Goal: Information Seeking & Learning: Find contact information

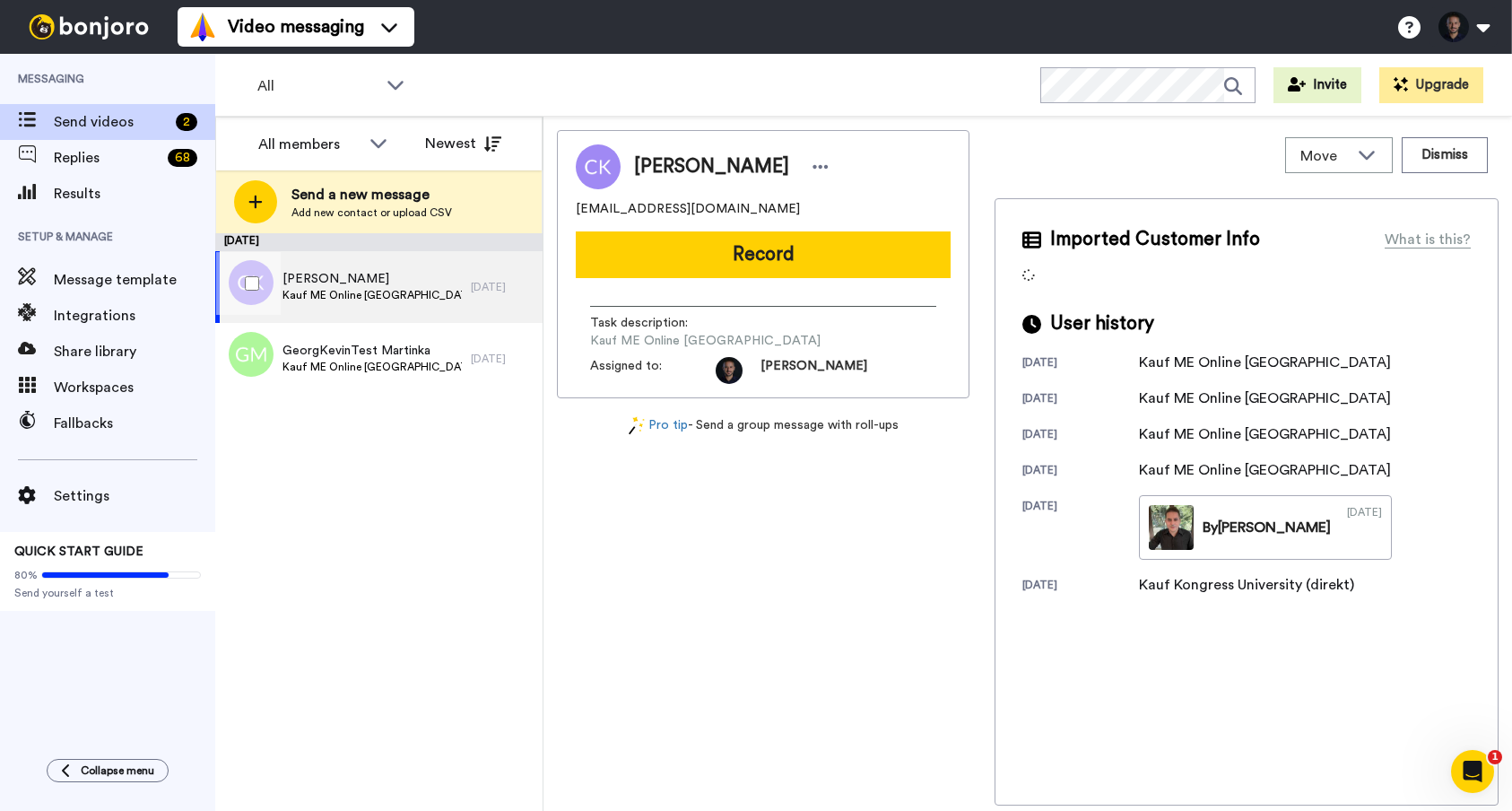
click at [463, 296] on div "[PERSON_NAME] ME Online Kongress University" at bounding box center [343, 287] width 255 height 72
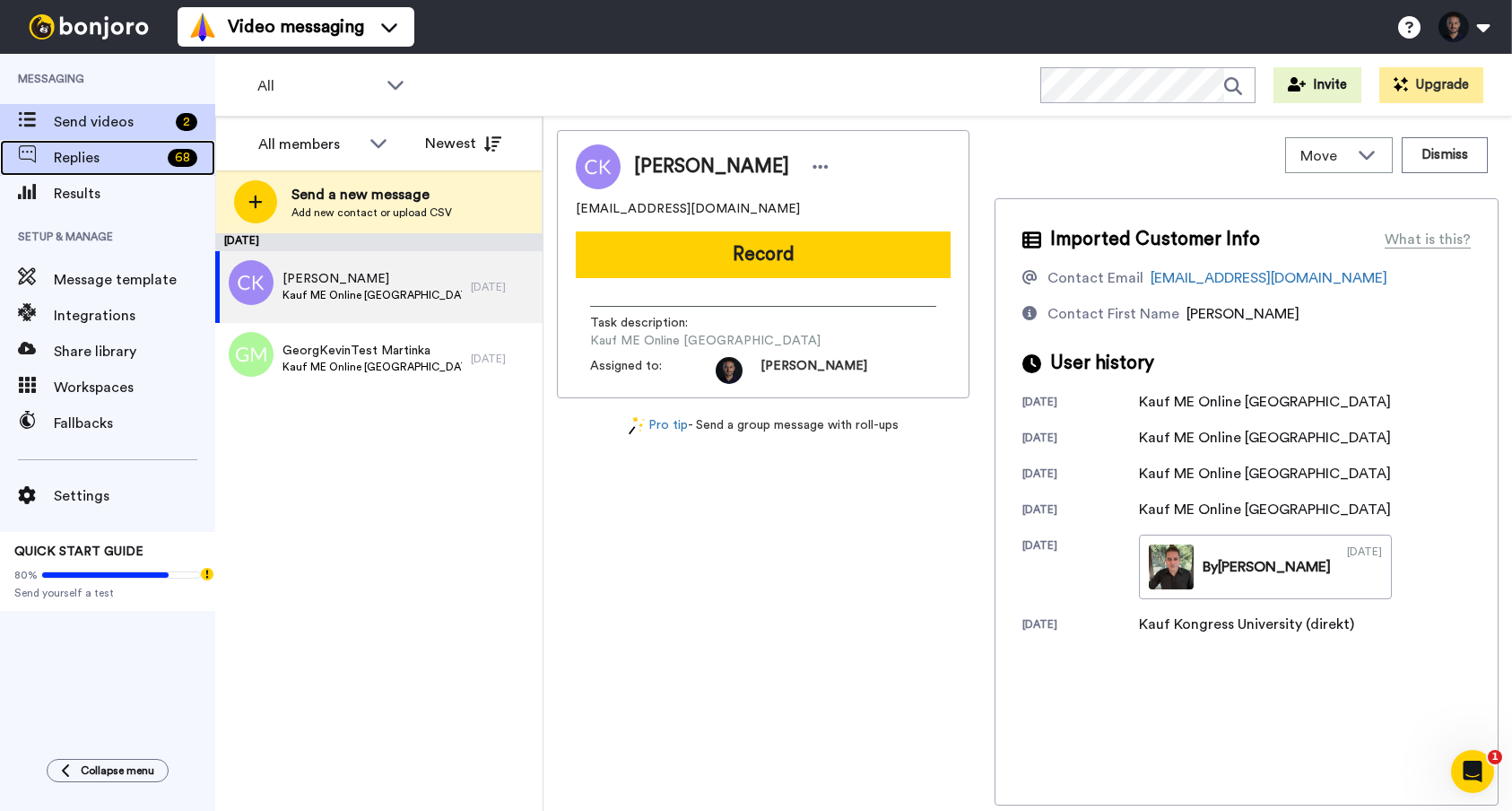
click at [111, 155] on span "Replies" at bounding box center [107, 158] width 107 height 22
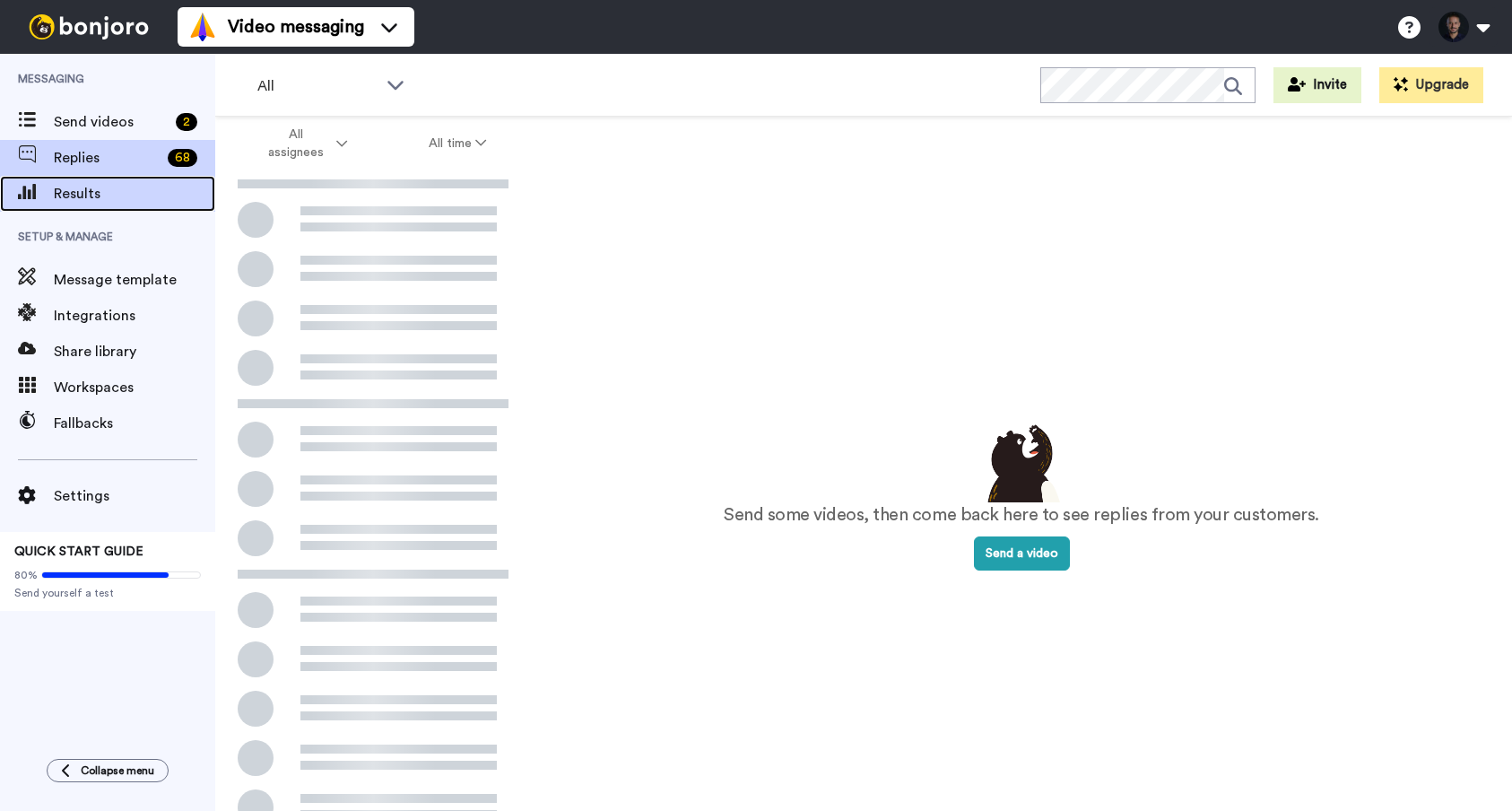
click at [105, 196] on span "Results" at bounding box center [135, 193] width 161 height 22
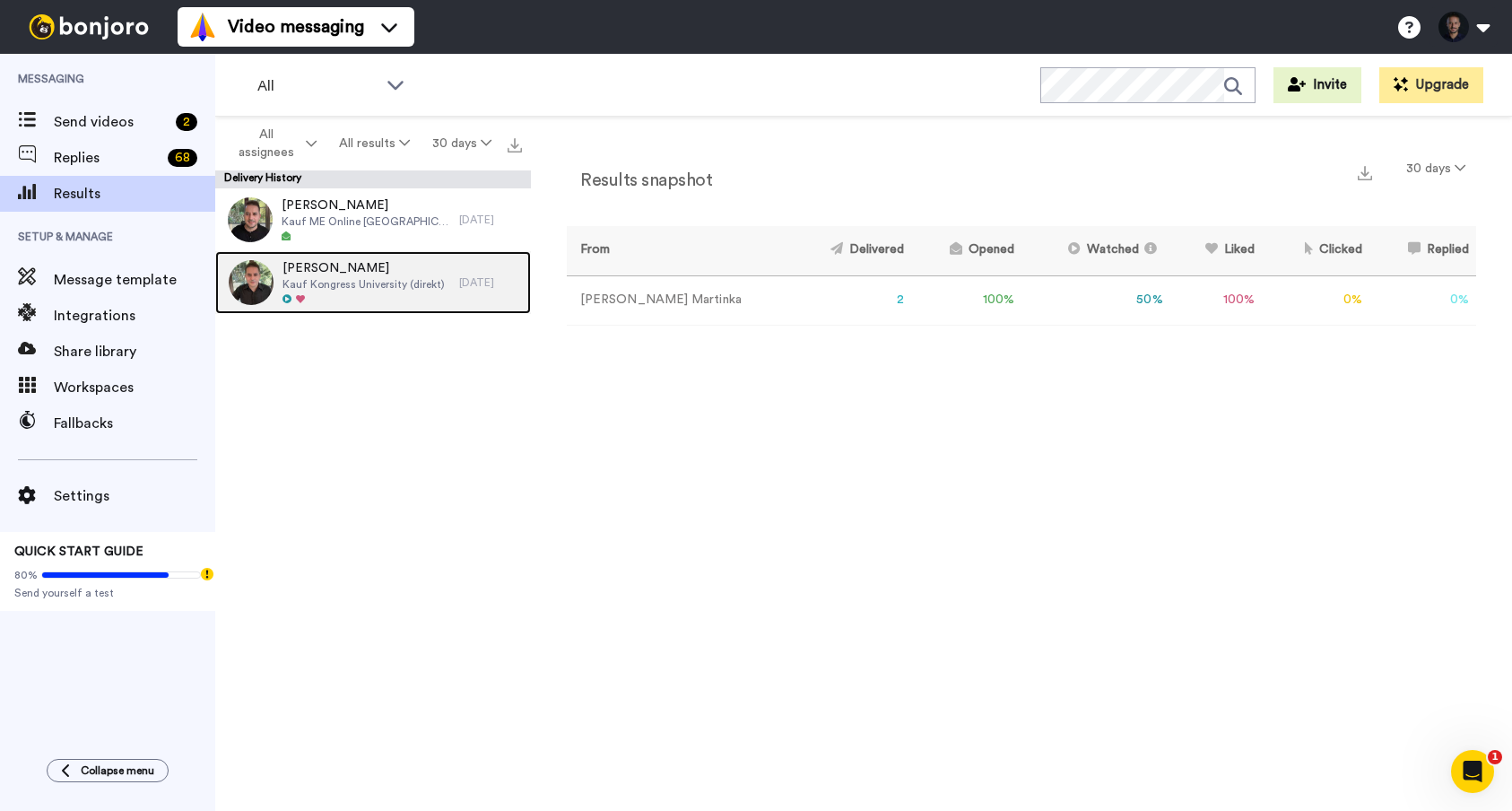
click at [420, 286] on span "Kauf Kongress University (direkt)" at bounding box center [363, 284] width 162 height 15
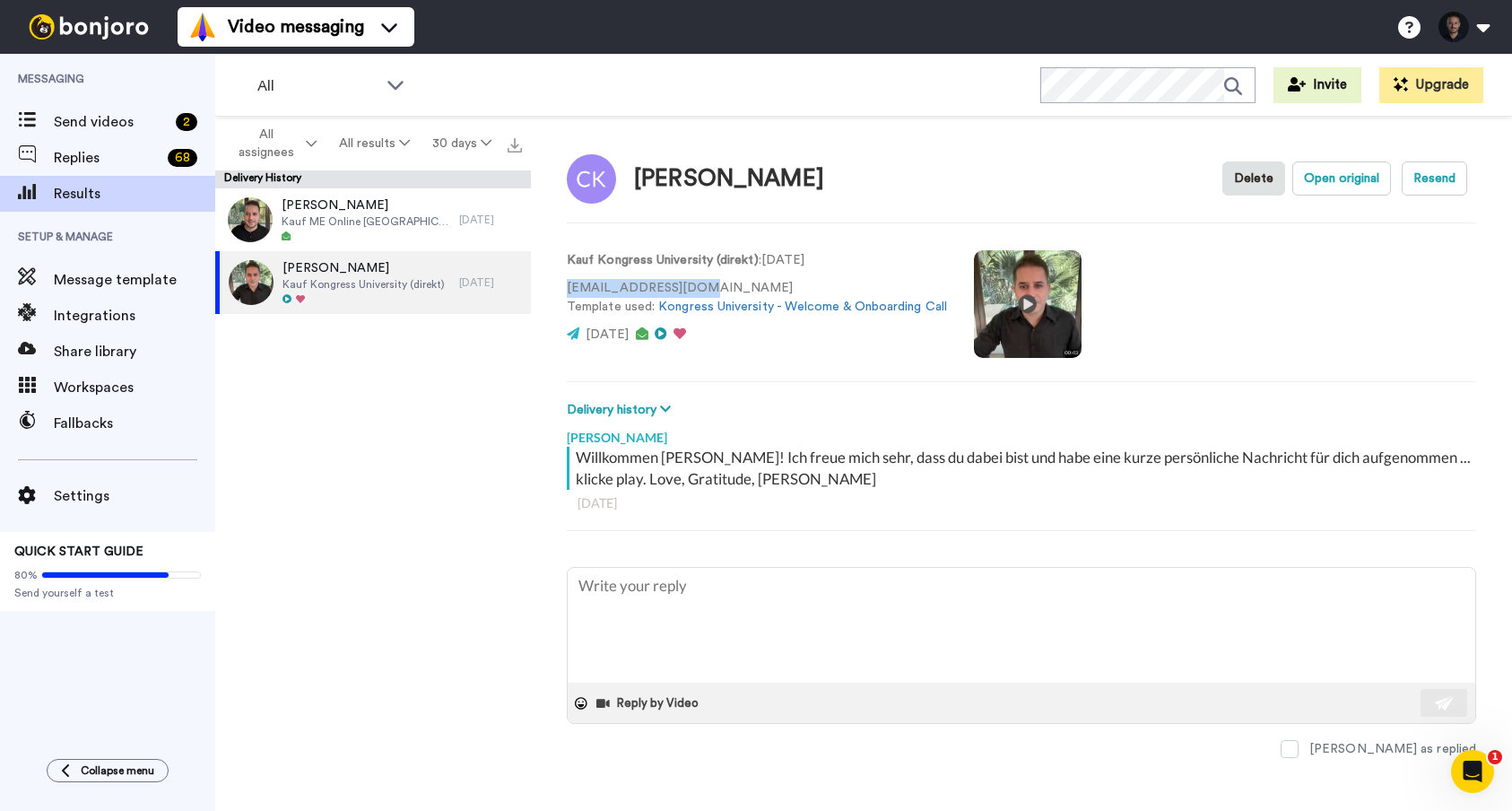
drag, startPoint x: 670, startPoint y: 290, endPoint x: 603, endPoint y: 286, distance: 67.1
click at [564, 291] on div "Cornelia Kuhl Delete Open original Resend Kauf Kongress University (direkt) : 1…" at bounding box center [1021, 468] width 981 height 703
copy p "drconnikuhl@aol.com"
type textarea "x"
click at [102, 196] on span "Results" at bounding box center [135, 193] width 161 height 22
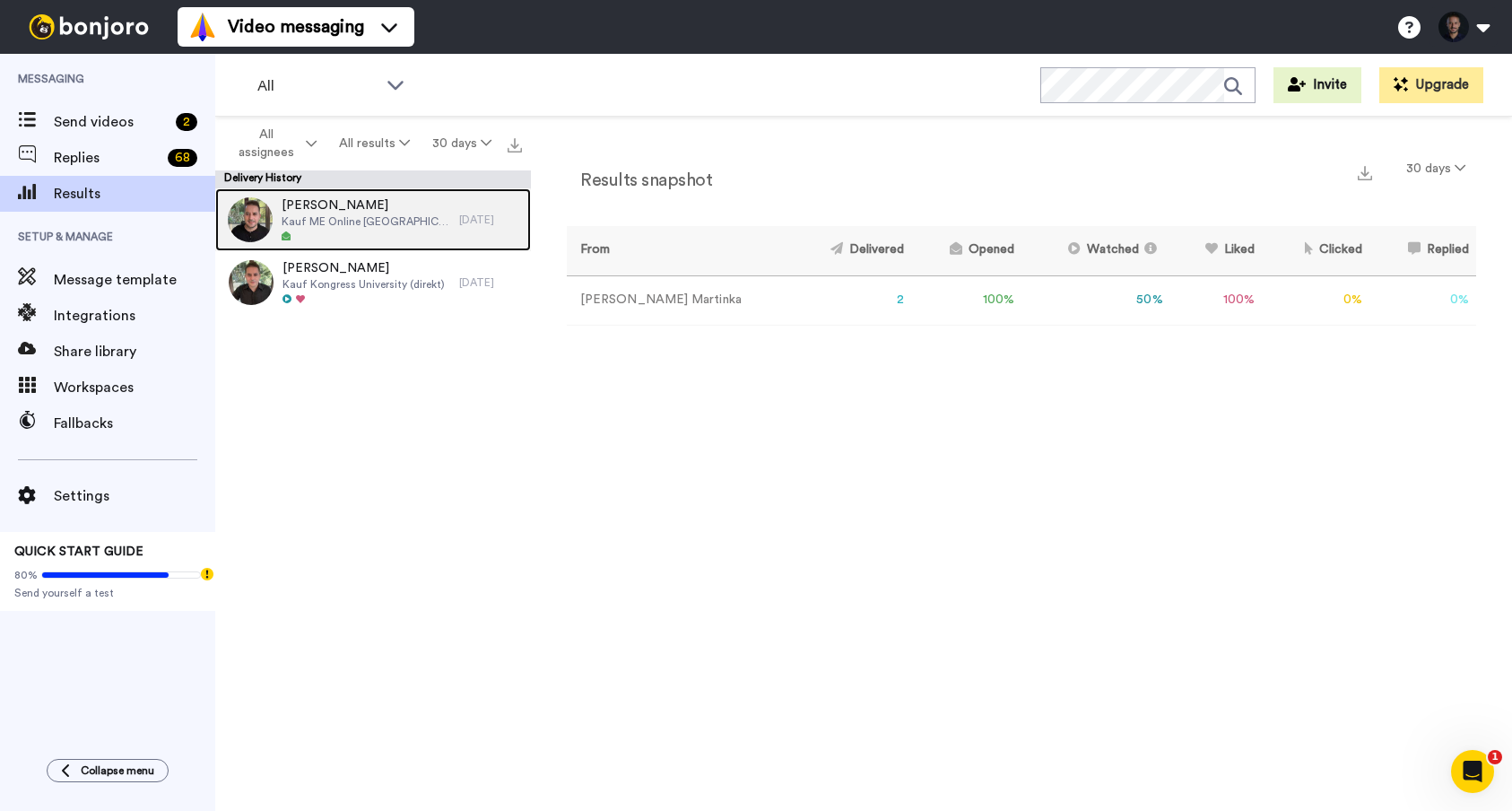
click at [343, 225] on span "Kauf ME Online [GEOGRAPHIC_DATA]" at bounding box center [366, 221] width 169 height 15
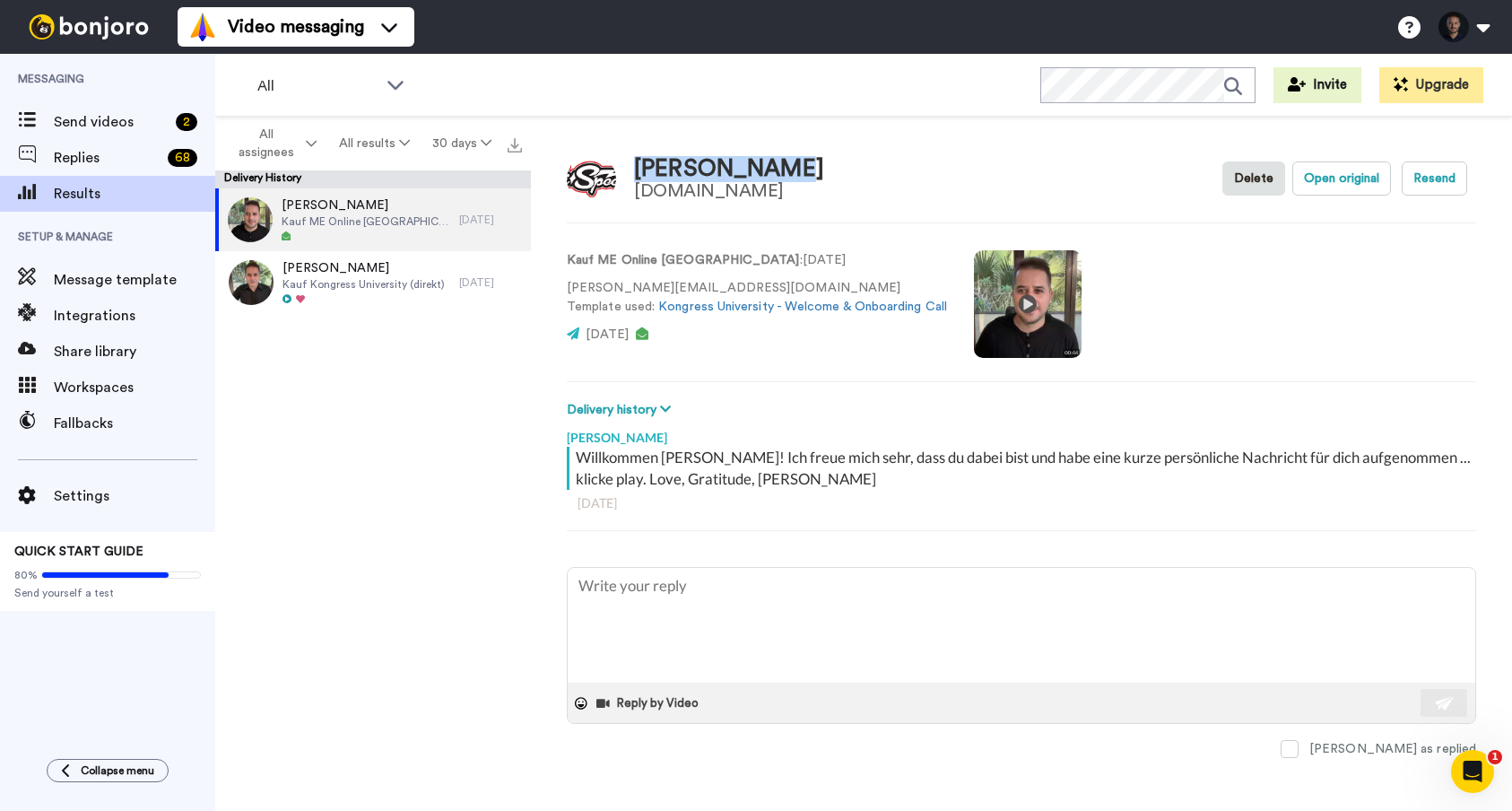
drag, startPoint x: 786, startPoint y: 170, endPoint x: 650, endPoint y: 176, distance: 136.1
click at [637, 169] on div "[PERSON_NAME] [DOMAIN_NAME] Delete Open original Resend" at bounding box center [1021, 178] width 909 height 52
copy div "[PERSON_NAME]"
type textarea "x"
